Goal: Transaction & Acquisition: Obtain resource

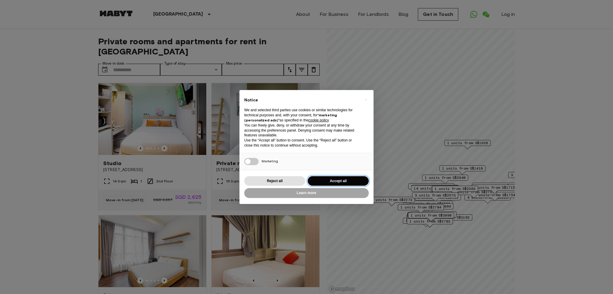
click at [313, 185] on button "Accept all" at bounding box center [338, 181] width 61 height 10
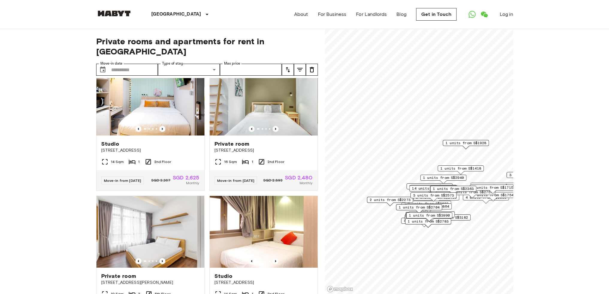
scroll to position [30, 0]
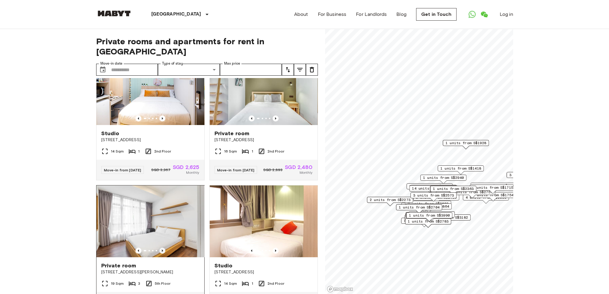
click at [160, 248] on icon "Previous image" at bounding box center [162, 251] width 6 height 6
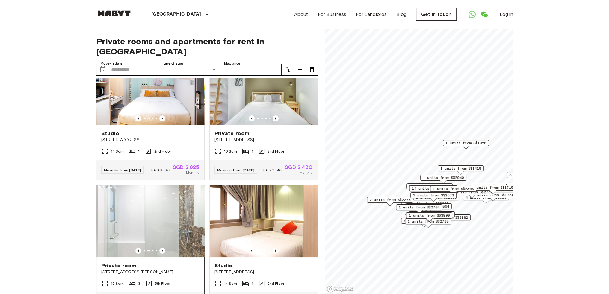
drag, startPoint x: 157, startPoint y: 244, endPoint x: 152, endPoint y: 241, distance: 5.2
click at [156, 248] on div at bounding box center [150, 251] width 108 height 6
click at [165, 248] on div at bounding box center [150, 251] width 108 height 6
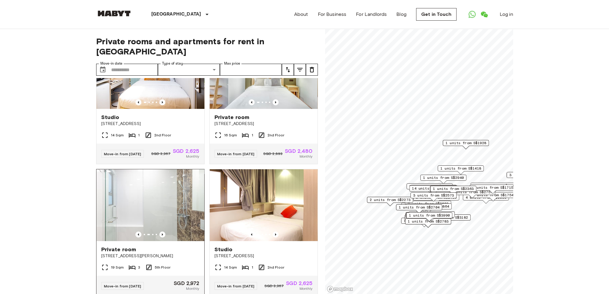
scroll to position [90, 0]
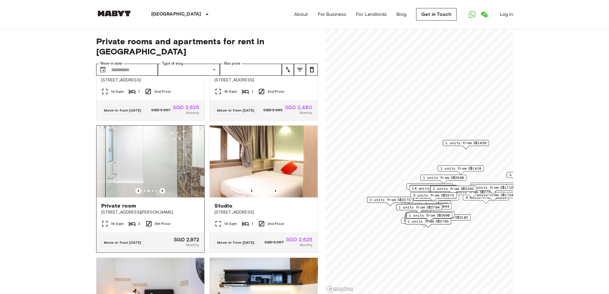
click at [163, 188] on icon "Previous image" at bounding box center [162, 191] width 6 height 6
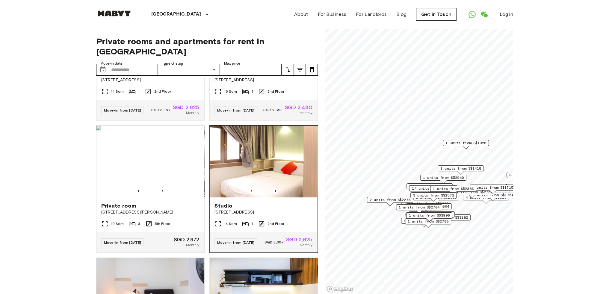
scroll to position [240, 0]
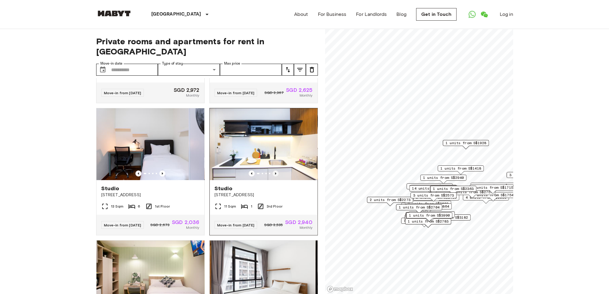
click at [274, 174] on icon "Previous image" at bounding box center [276, 174] width 6 height 6
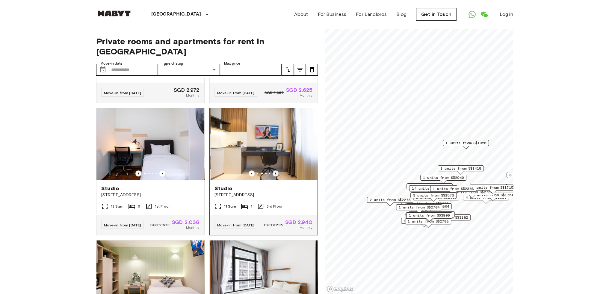
click at [274, 174] on icon "Previous image" at bounding box center [276, 174] width 6 height 6
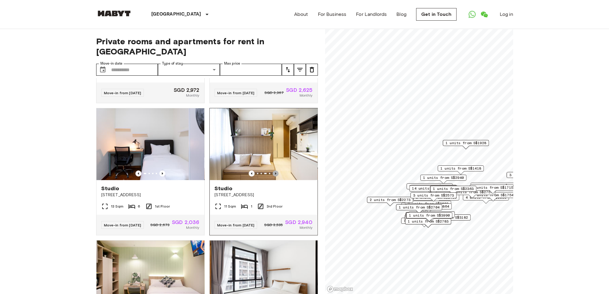
click at [273, 175] on icon "Previous image" at bounding box center [276, 174] width 6 height 6
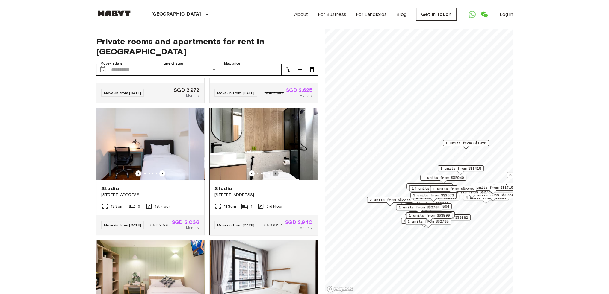
click at [273, 175] on icon "Previous image" at bounding box center [276, 174] width 6 height 6
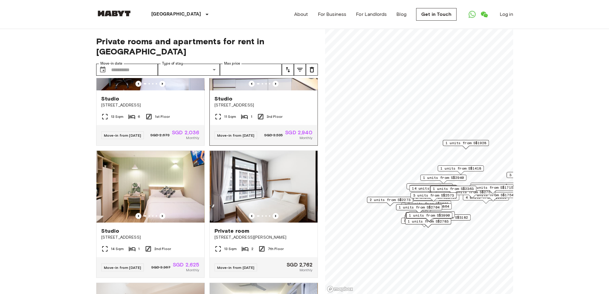
scroll to position [270, 0]
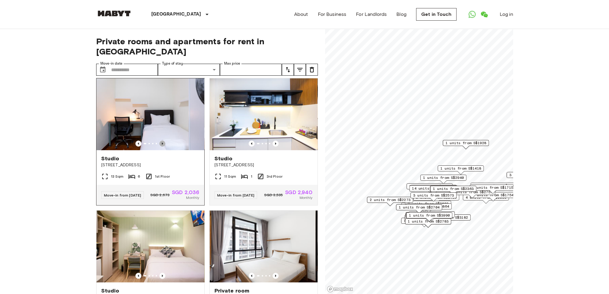
click at [162, 146] on icon "Previous image" at bounding box center [162, 144] width 6 height 6
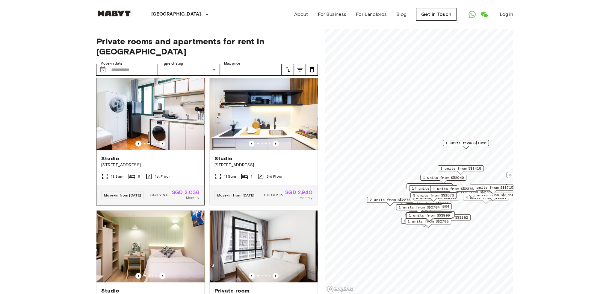
click at [162, 145] on icon "Previous image" at bounding box center [162, 144] width 6 height 6
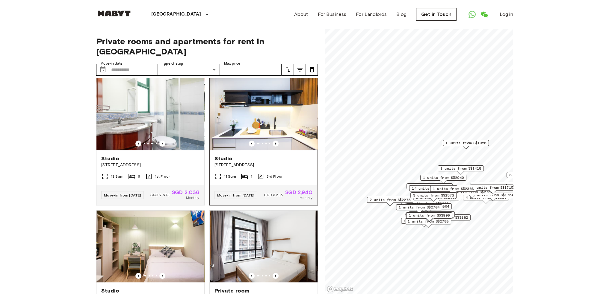
click at [225, 160] on span "Studio" at bounding box center [223, 158] width 18 height 7
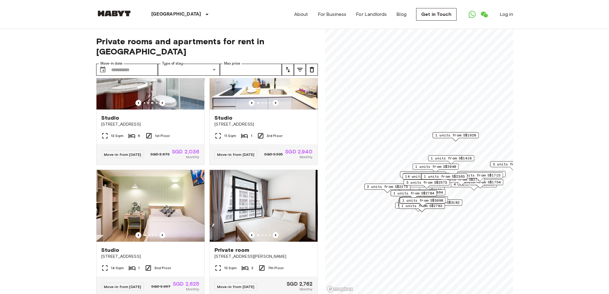
scroll to position [359, 0]
